Goal: Task Accomplishment & Management: Use online tool/utility

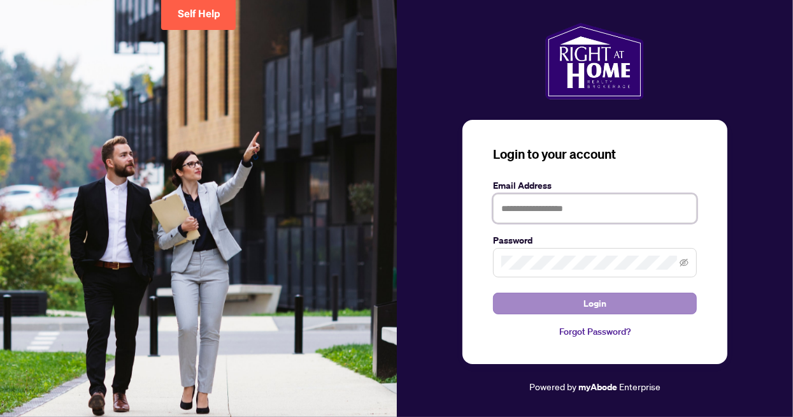
type input "**********"
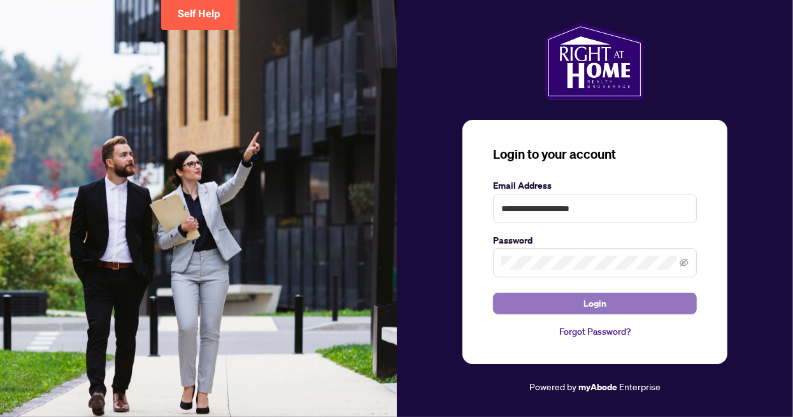
click at [587, 305] on span "Login" at bounding box center [595, 303] width 23 height 20
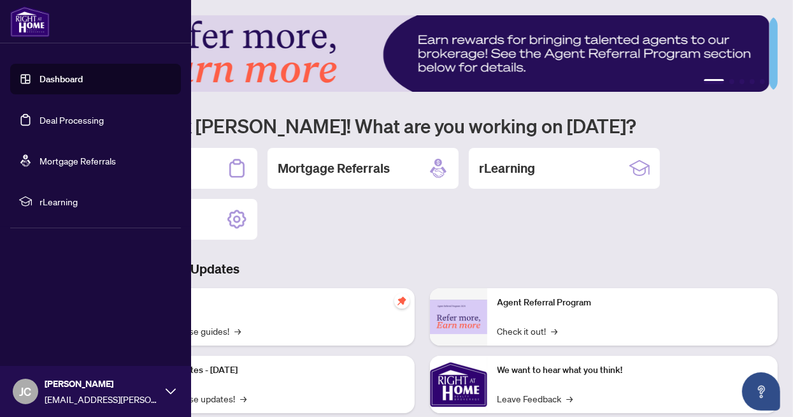
click at [39, 75] on link "Dashboard" at bounding box center [60, 78] width 43 height 11
click at [76, 120] on link "Deal Processing" at bounding box center [71, 119] width 64 height 11
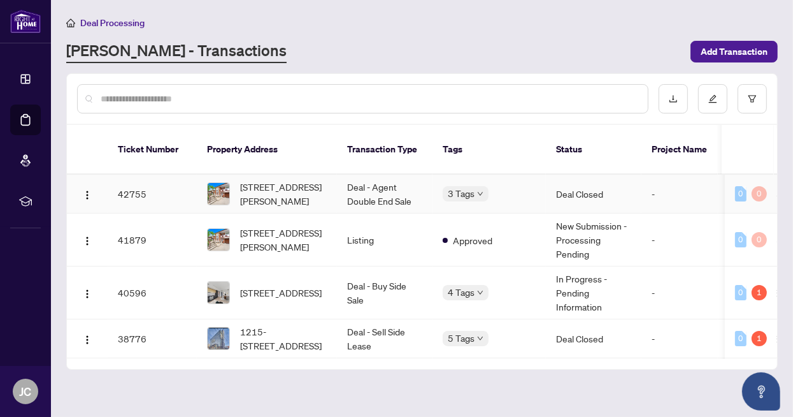
click at [596, 176] on td "Deal Closed" at bounding box center [594, 194] width 96 height 39
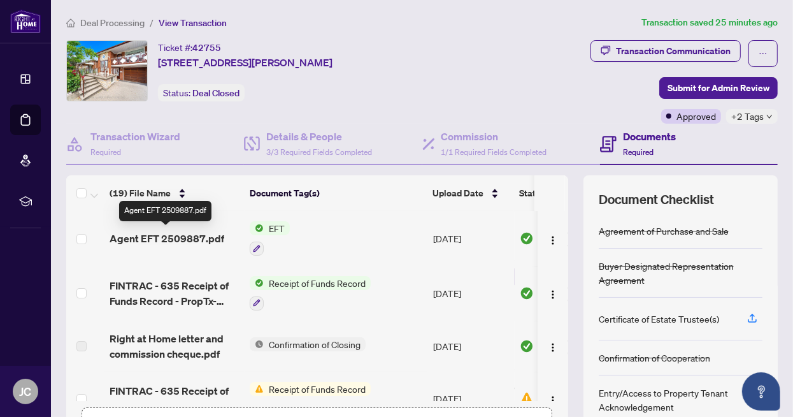
click at [178, 238] on span "Agent EFT 2509887.pdf" at bounding box center [167, 238] width 115 height 15
